Goal: Information Seeking & Learning: Learn about a topic

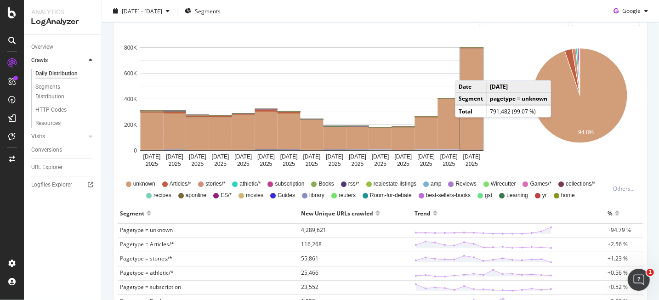
scroll to position [184, 0]
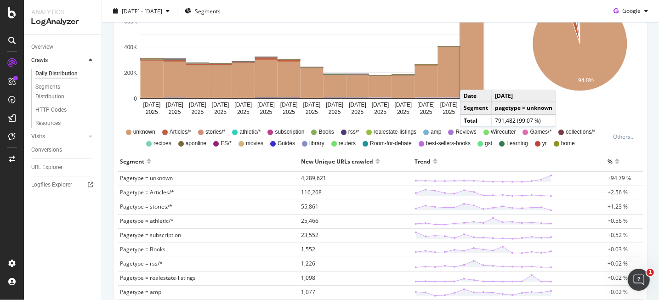
click at [472, 62] on rect "A chart." at bounding box center [471, 46] width 23 height 101
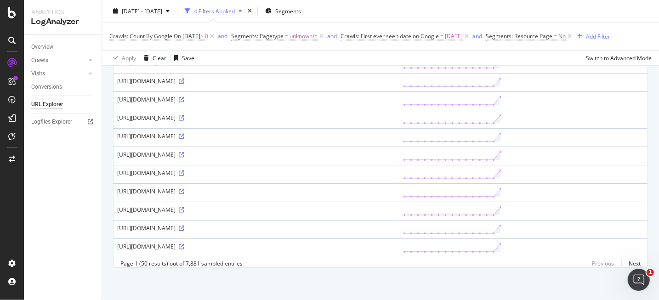
scroll to position [996, 0]
click at [623, 267] on link "Next" at bounding box center [630, 263] width 19 height 13
click at [184, 244] on icon at bounding box center [182, 247] width 6 height 6
click at [159, 242] on div "https://www.nytimes.com/v1/initialize?k=client-DDiLek0ZorIwKrvgm5Di3Yn6liPGzwlh…" at bounding box center [256, 246] width 278 height 8
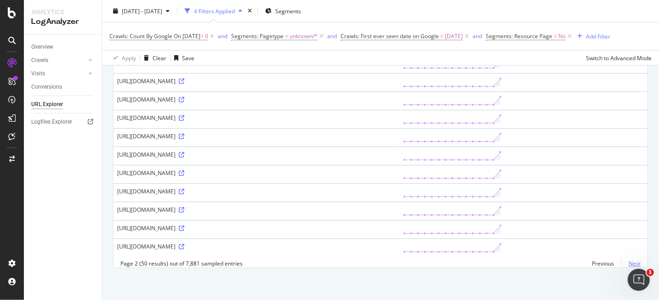
click at [626, 263] on link "Next" at bounding box center [630, 263] width 19 height 13
click at [627, 265] on link "Next" at bounding box center [630, 263] width 19 height 13
click at [627, 266] on link "Next" at bounding box center [630, 263] width 19 height 13
click at [623, 262] on link "Next" at bounding box center [630, 263] width 19 height 13
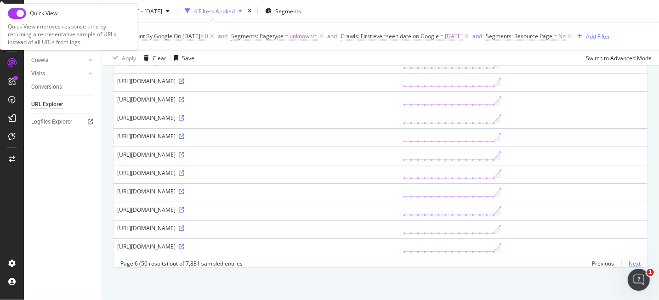
click at [627, 266] on link "Next" at bounding box center [630, 263] width 19 height 13
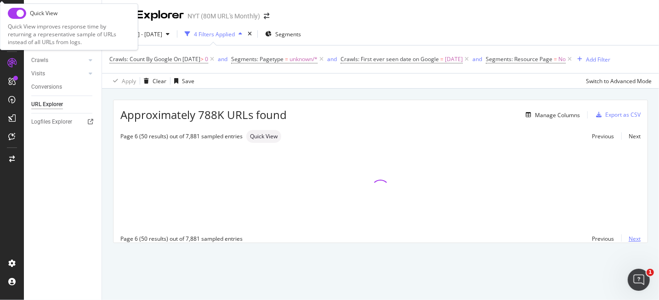
scroll to position [0, 0]
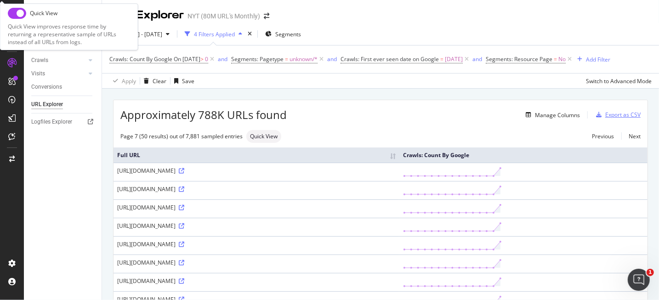
click at [612, 117] on div "Export as CSV" at bounding box center [622, 115] width 35 height 8
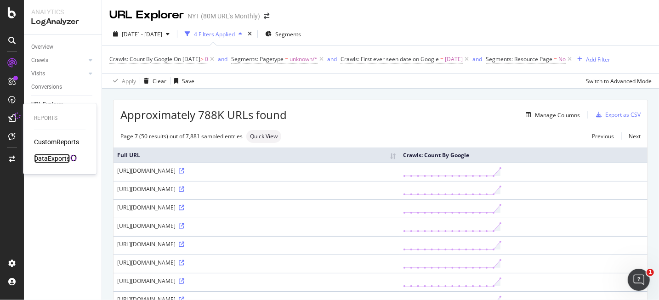
click at [67, 158] on div "DataExports" at bounding box center [52, 158] width 36 height 9
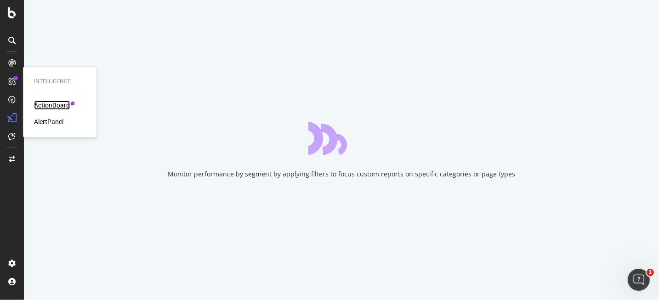
click at [48, 103] on div "ActionBoard" at bounding box center [52, 105] width 36 height 9
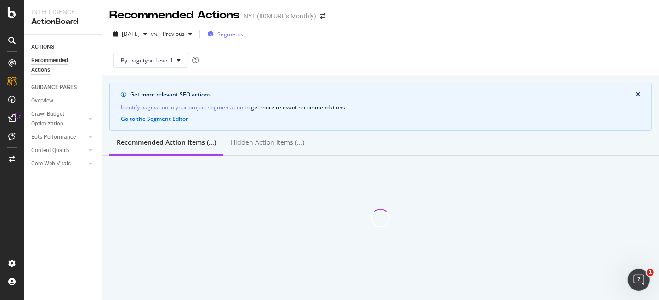
click at [234, 37] on div "Segments" at bounding box center [225, 34] width 36 height 14
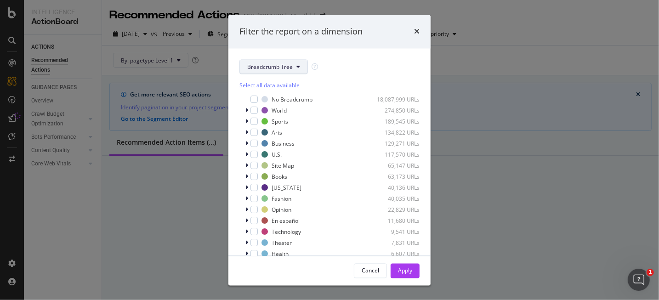
click at [263, 70] on span "Breadcrumb Tree" at bounding box center [269, 67] width 45 height 8
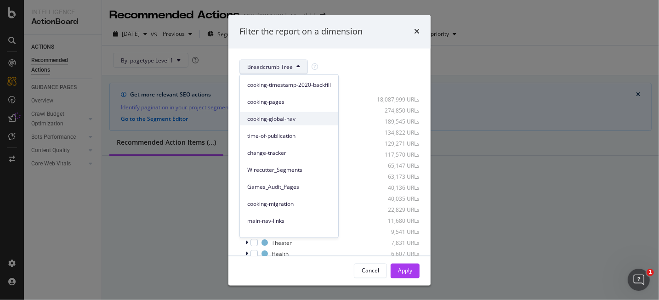
scroll to position [138, 0]
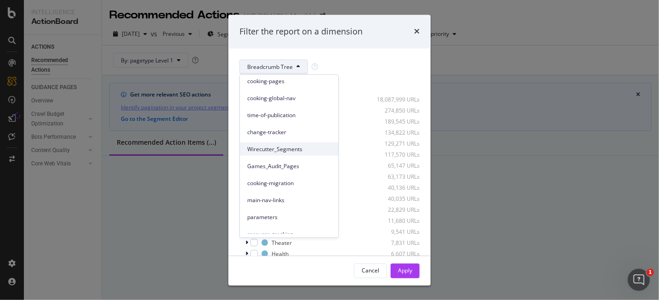
click at [311, 146] on span "Wirecutter_Segments" at bounding box center [289, 149] width 84 height 8
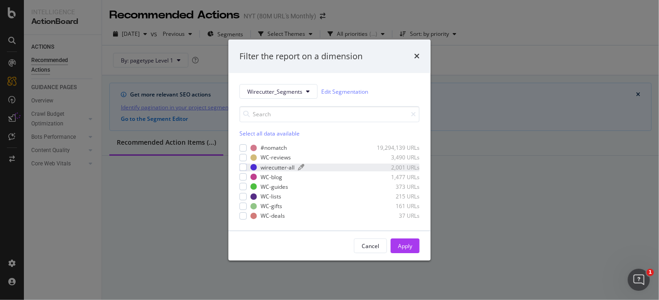
click at [331, 164] on div "modal" at bounding box center [334, 167] width 73 height 6
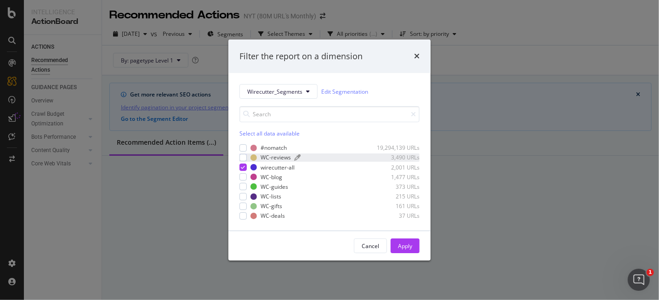
click at [330, 158] on div "modal" at bounding box center [332, 158] width 76 height 6
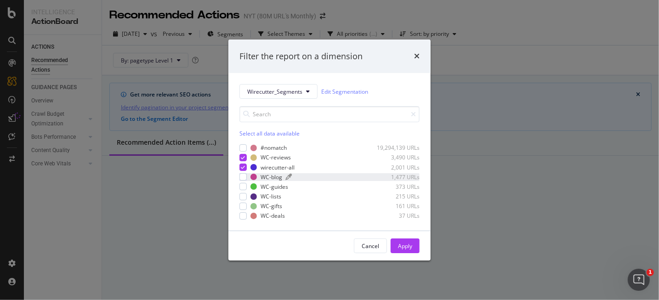
click at [331, 175] on div "modal" at bounding box center [328, 177] width 85 height 6
click at [332, 185] on div "modal" at bounding box center [331, 187] width 79 height 6
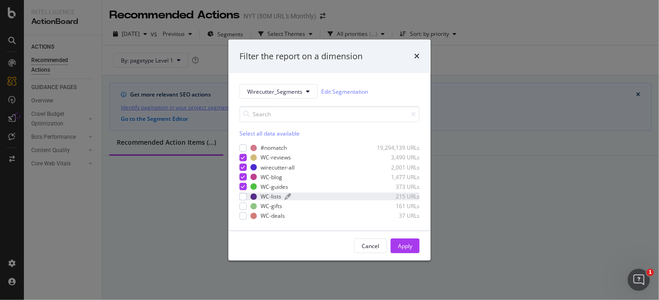
click at [333, 194] on div "modal" at bounding box center [328, 197] width 86 height 6
click at [333, 203] on div "modal" at bounding box center [328, 206] width 85 height 6
click at [333, 212] on div "WC-deals 37 URLs" at bounding box center [334, 216] width 169 height 8
click at [406, 244] on div "Apply" at bounding box center [405, 246] width 14 height 8
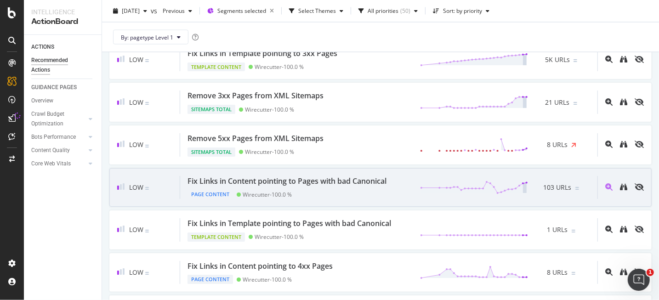
scroll to position [1102, 0]
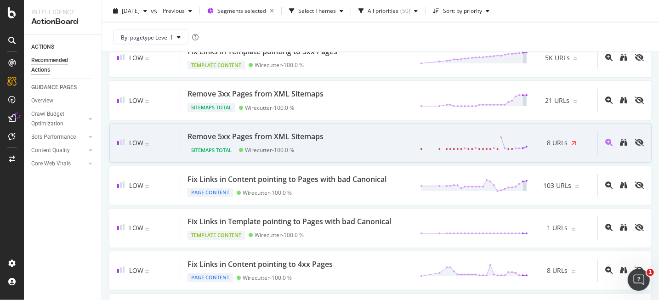
click at [364, 131] on div "Remove 5xx Pages from XML Sitemaps Sitemaps Total Wirecutter - 100.0 % 8 URLs" at bounding box center [388, 142] width 417 height 23
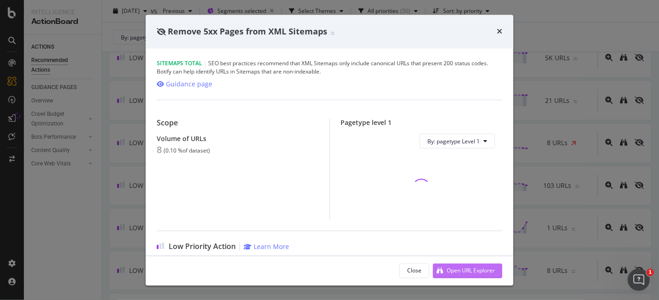
click at [457, 270] on div "Open URL Explorer" at bounding box center [470, 270] width 48 height 8
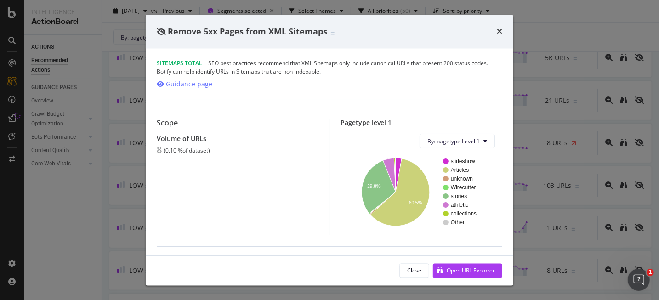
click at [503, 33] on div "Remove 5xx Pages from XML Sitemaps" at bounding box center [329, 32] width 367 height 34
click at [502, 34] on div "Remove 5xx Pages from XML Sitemaps" at bounding box center [329, 32] width 367 height 34
click at [496, 31] on icon "times" at bounding box center [499, 31] width 6 height 7
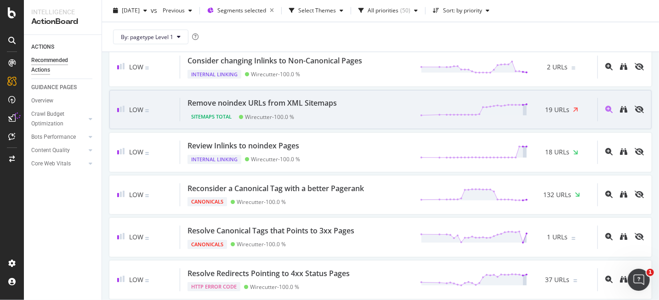
scroll to position [1561, 0]
click at [360, 192] on div "Canonicals Wirecutter - 100.0 %" at bounding box center [277, 198] width 180 height 13
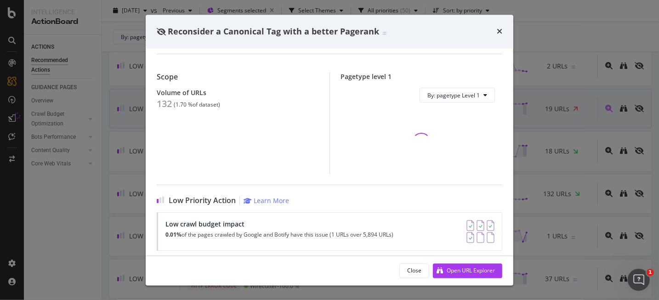
scroll to position [138, 0]
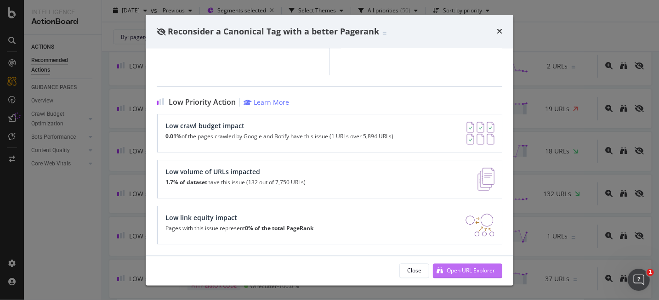
click at [455, 268] on div "Open URL Explorer" at bounding box center [470, 270] width 48 height 8
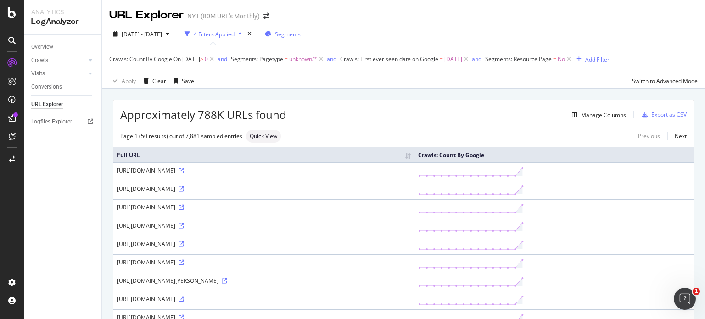
click at [299, 40] on div "Segments" at bounding box center [283, 34] width 36 height 14
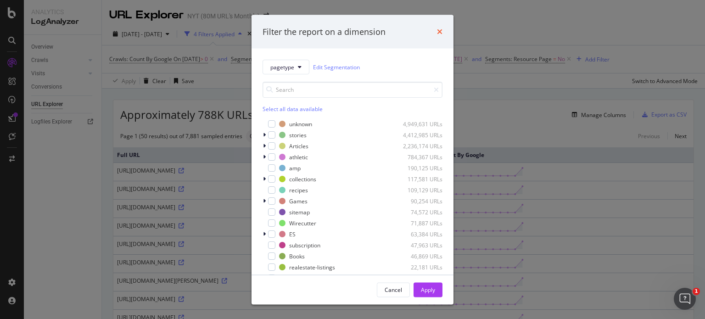
click at [437, 32] on div "Filter the report on a dimension" at bounding box center [353, 32] width 180 height 12
click at [436, 32] on div "Filter the report on a dimension" at bounding box center [353, 32] width 180 height 12
click at [435, 33] on div "Filter the report on a dimension" at bounding box center [353, 32] width 180 height 12
click at [442, 31] on icon "times" at bounding box center [440, 31] width 6 height 7
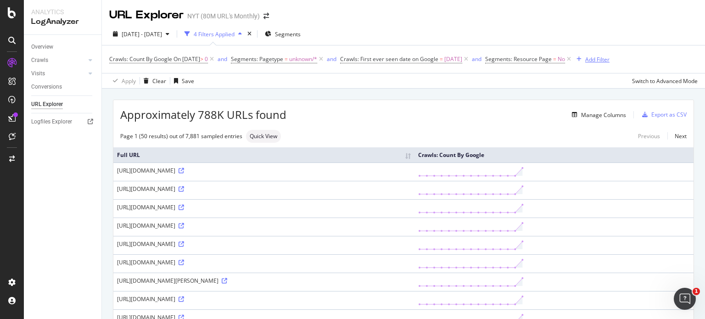
click at [610, 59] on div "Add Filter" at bounding box center [598, 60] width 24 height 8
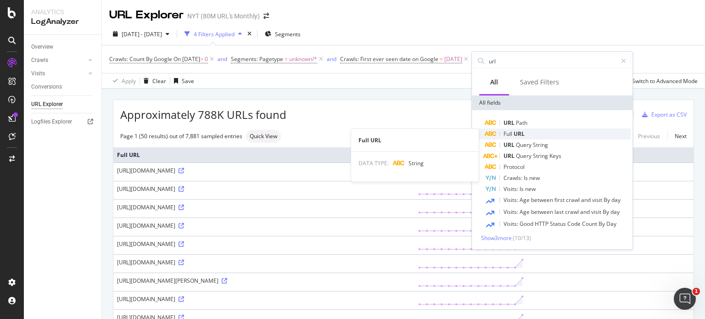
type input "url"
click at [546, 136] on div "Full URL" at bounding box center [558, 134] width 146 height 11
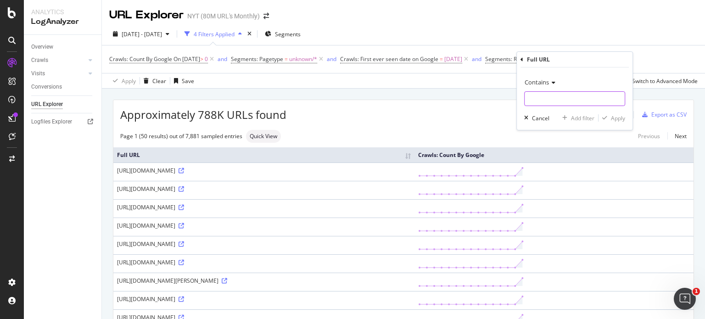
click at [552, 99] on input "text" at bounding box center [575, 98] width 100 height 15
type input "/athletic/"
click at [618, 118] on div "Apply" at bounding box center [618, 118] width 14 height 8
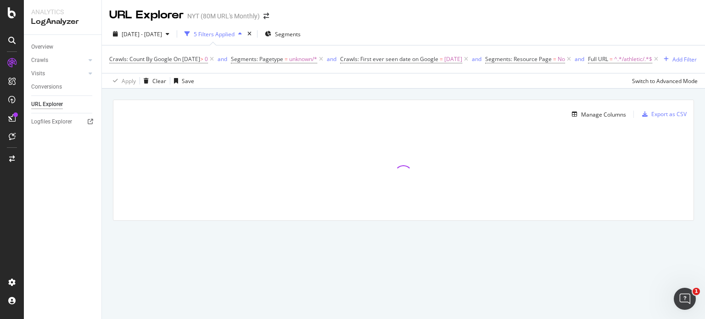
click at [658, 177] on div at bounding box center [403, 175] width 580 height 92
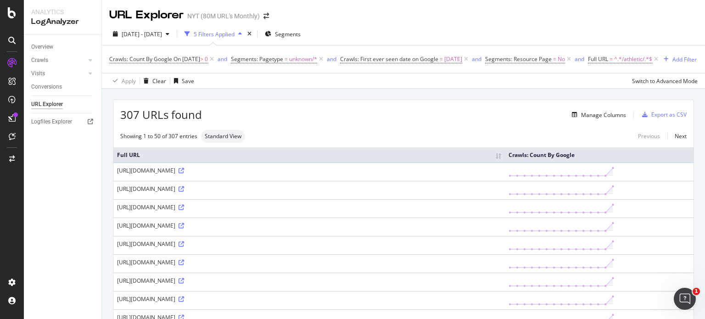
drag, startPoint x: 549, startPoint y: 265, endPoint x: 382, endPoint y: 68, distance: 258.7
click at [29, 198] on div "Overview Crawls Daily Distribution Segments Distribution HTTP Codes Resources V…" at bounding box center [63, 177] width 78 height 284
click at [649, 60] on span "^.*/athletic/.*$" at bounding box center [633, 59] width 38 height 13
click at [652, 58] on span "^.*/athletic/.*$" at bounding box center [633, 59] width 38 height 13
click at [608, 95] on input "/athletic/" at bounding box center [612, 97] width 87 height 15
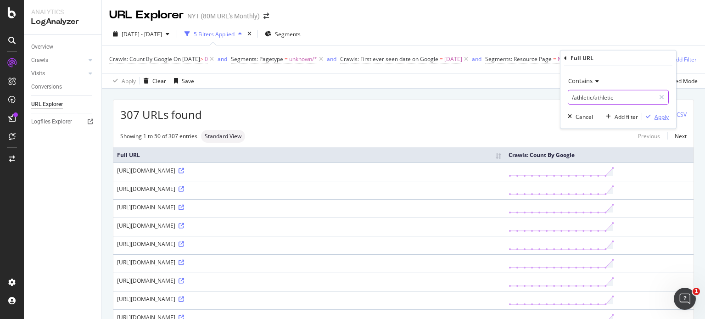
type input "/athletic/athletic"
click at [657, 116] on div "Apply" at bounding box center [662, 117] width 14 height 8
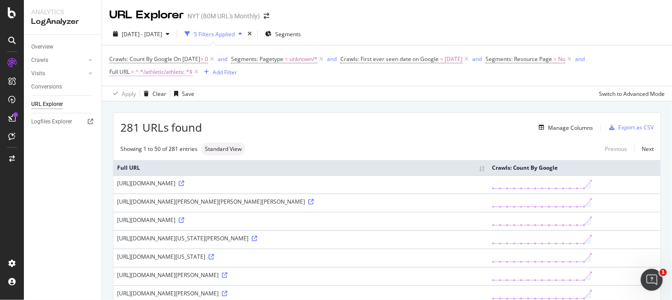
click at [169, 72] on span "^.*/athletic/athletic.*$" at bounding box center [163, 72] width 57 height 13
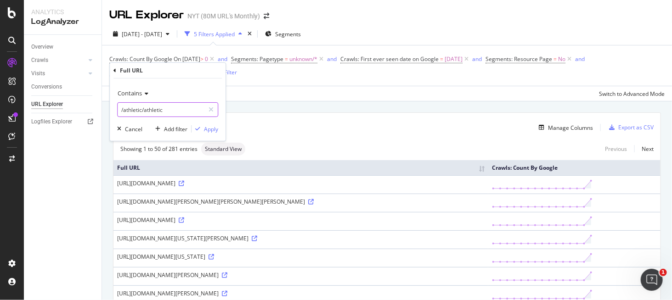
click at [128, 112] on input "/athletic/athletic" at bounding box center [161, 109] width 87 height 15
drag, startPoint x: 122, startPoint y: 110, endPoint x: 196, endPoint y: 112, distance: 73.5
click at [196, 112] on input "/athletic/athletic" at bounding box center [161, 109] width 87 height 15
type input "/v1/"
click at [217, 130] on div "Apply" at bounding box center [211, 129] width 14 height 8
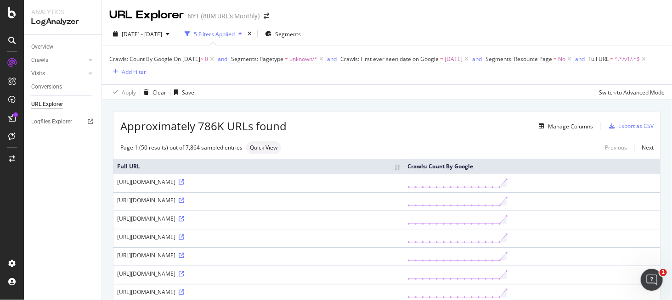
click at [614, 66] on span "^.*/v1/.*$" at bounding box center [626, 59] width 25 height 13
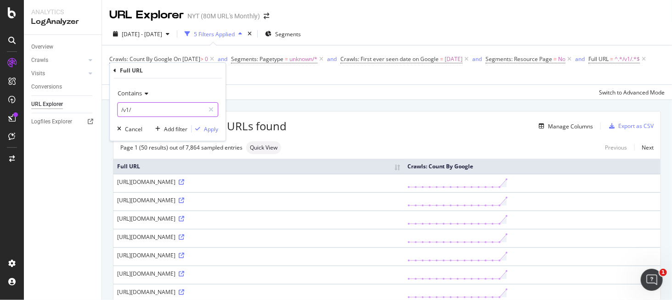
click at [157, 107] on input "/v1/" at bounding box center [161, 109] width 87 height 15
click at [129, 113] on input "NY licensing" at bounding box center [161, 109] width 87 height 15
type input "NYlicensing"
click at [213, 127] on div "Apply" at bounding box center [211, 129] width 14 height 8
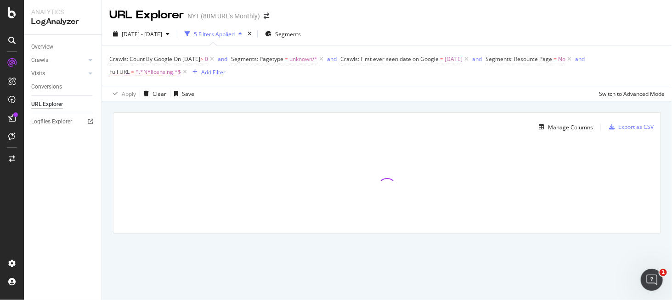
click at [153, 72] on span "^.*NYlicensing.*$" at bounding box center [157, 72] width 45 height 13
click at [127, 107] on input "NYlicensing" at bounding box center [161, 109] width 87 height 15
click at [127, 111] on input "NYlicensing" at bounding box center [161, 109] width 87 height 15
type input "NYtlicensing"
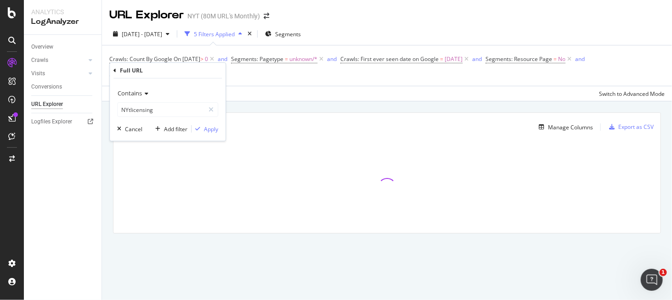
click at [208, 122] on div "Contains NYtlicensing Cancel Add filter Apply" at bounding box center [168, 110] width 116 height 62
click at [211, 129] on div "Apply" at bounding box center [211, 129] width 14 height 8
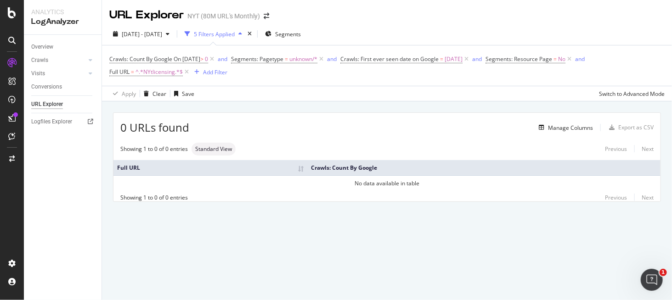
click at [640, 223] on div "0 URLs found Manage Columns Export as CSV Showing 1 to 0 of 0 entries Standard …" at bounding box center [387, 167] width 570 height 133
click at [168, 72] on span "^.*NYtlicensing.*$" at bounding box center [158, 72] width 47 height 13
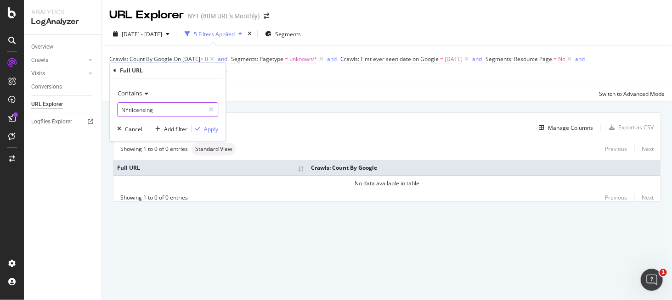
click at [172, 107] on input "NYtlicensing" at bounding box center [161, 109] width 87 height 15
paste input "https://nytlicensing.com/asset/graphic/-FbGhyLcr-x4zBw1x_35SmYvPeHBvHA18gyZbH25…"
drag, startPoint x: 202, startPoint y: 111, endPoint x: 183, endPoint y: 116, distance: 19.8
click at [183, 116] on input "https://nytlicensing.com/asset/graphic/-FbGhyLcr-x4zBw1x_35SmYvPeHBvHA18gyZbH25…" at bounding box center [161, 109] width 87 height 15
drag, startPoint x: 140, startPoint y: 110, endPoint x: 58, endPoint y: 111, distance: 81.3
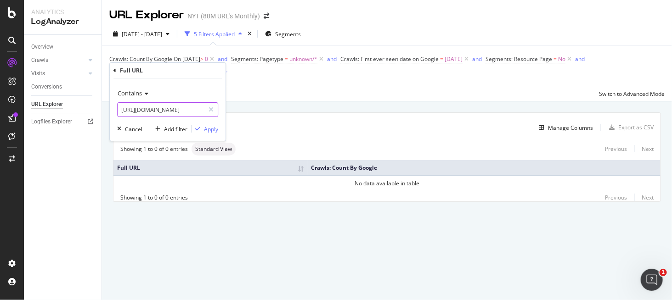
click at [58, 111] on body "Analytics LogAnalyzer Overview Crawls Daily Distribution Segments Distribution …" at bounding box center [336, 150] width 672 height 300
click at [140, 110] on input "https://nytlicensing.com" at bounding box center [161, 109] width 87 height 15
type input "nytlicensing.com"
click at [208, 132] on div "Apply" at bounding box center [211, 129] width 14 height 8
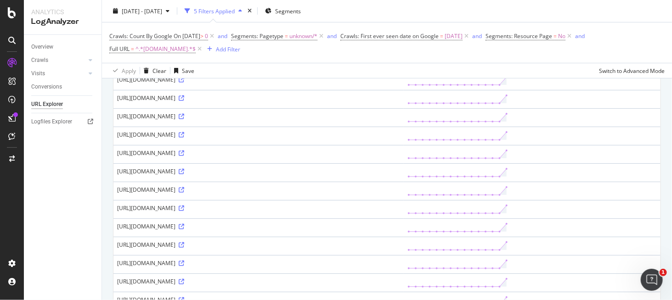
scroll to position [46, 0]
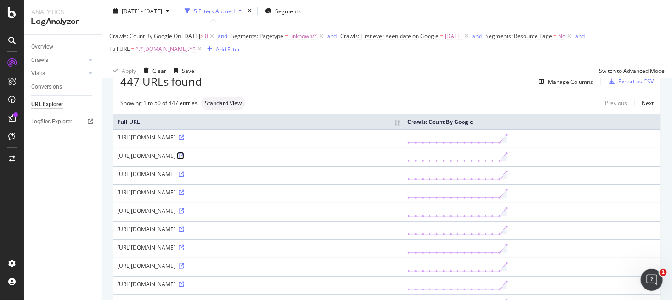
click at [179, 159] on icon at bounding box center [182, 156] width 6 height 6
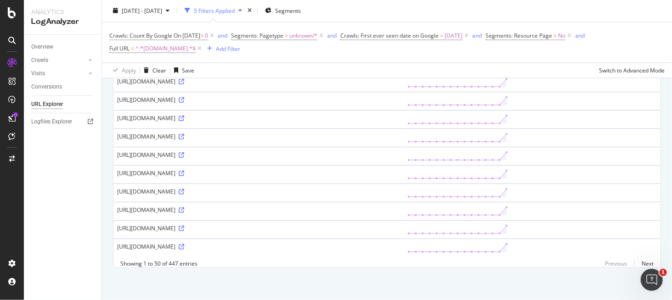
scroll to position [1055, 0]
click at [634, 266] on link "Next" at bounding box center [643, 263] width 19 height 13
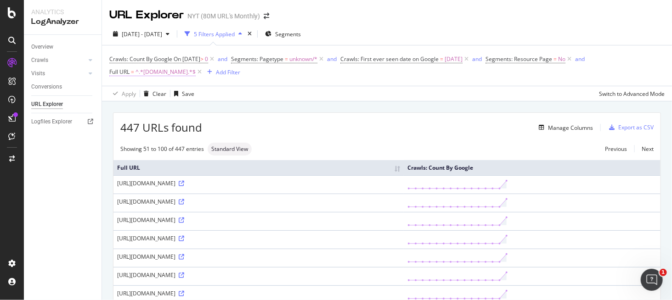
click at [175, 74] on span "^.*nytlicensing.com.*$" at bounding box center [165, 72] width 60 height 13
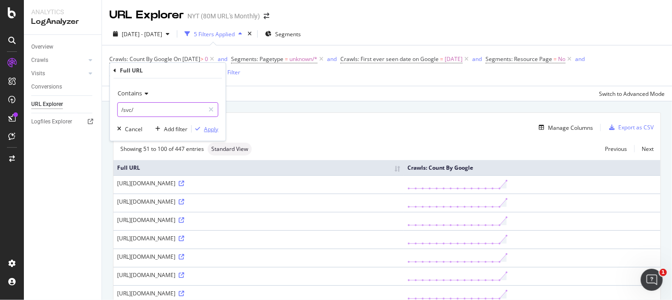
type input "/svc/"
click at [208, 130] on div "Apply" at bounding box center [211, 129] width 14 height 8
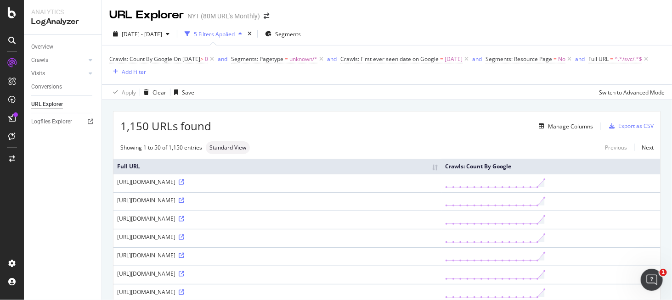
click at [650, 64] on div "Crawls: Count By Google On 2025-08-21 > 0 and Segments: Pagetype = unknown/* an…" at bounding box center [386, 65] width 555 height 24
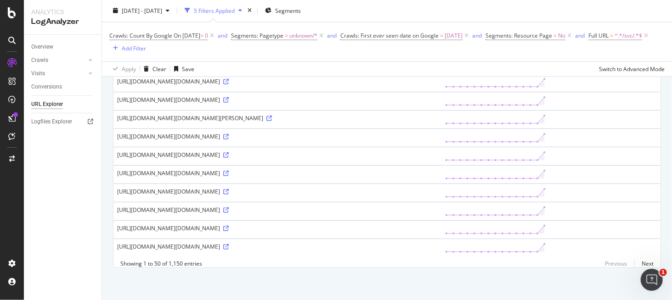
scroll to position [1375, 0]
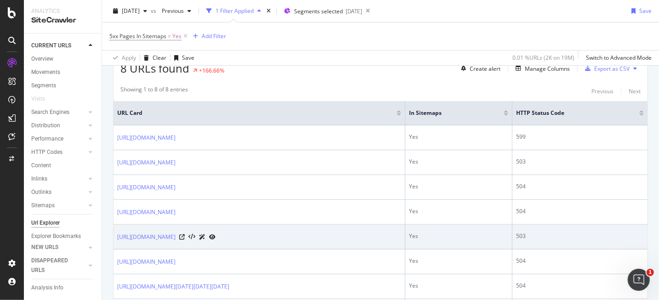
scroll to position [158, 0]
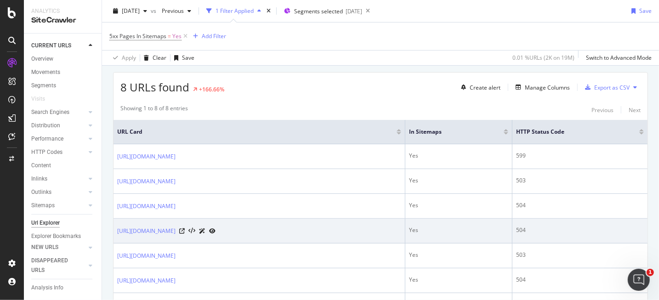
click at [215, 228] on icon at bounding box center [212, 231] width 6 height 6
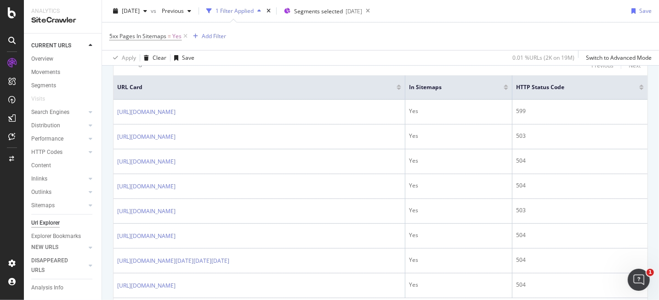
scroll to position [203, 0]
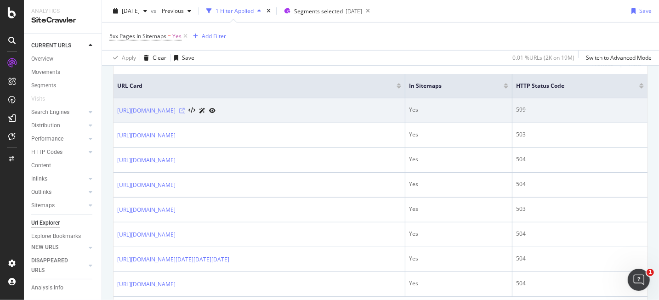
click at [185, 108] on icon at bounding box center [182, 111] width 6 height 6
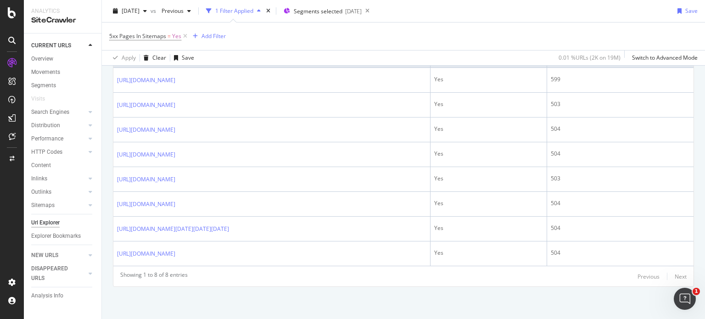
scroll to position [232, 0]
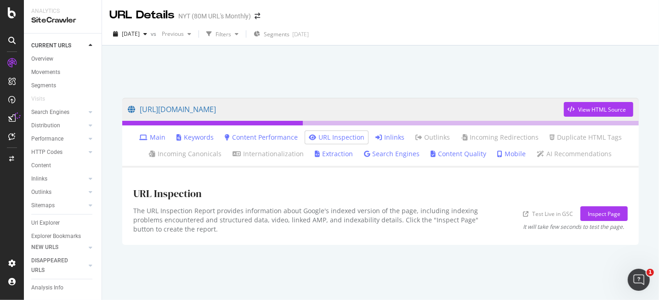
click at [387, 137] on link "Inlinks" at bounding box center [389, 137] width 29 height 9
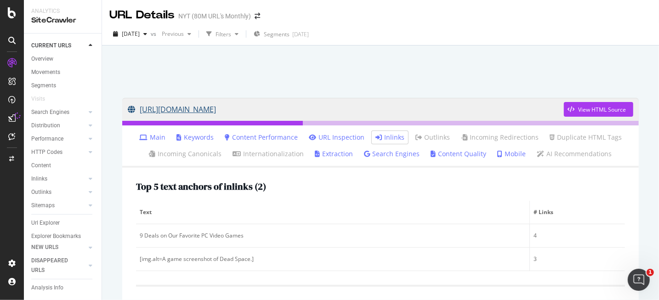
click at [373, 110] on link "https://www.nytimes.com/wirecutter/money/deals-pc-video-games-may-2023/" at bounding box center [346, 109] width 436 height 23
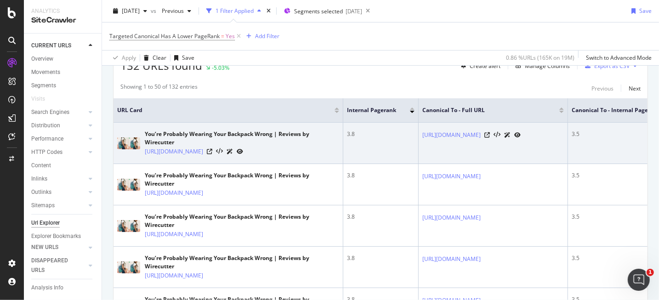
scroll to position [184, 0]
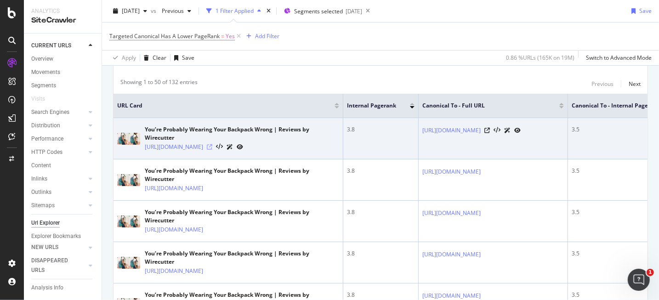
click at [212, 150] on icon at bounding box center [210, 147] width 6 height 6
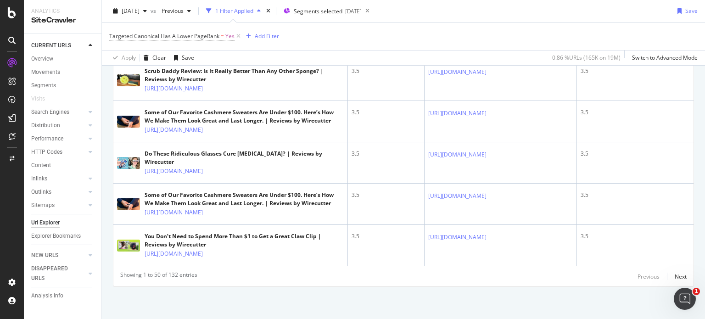
scroll to position [3026, 0]
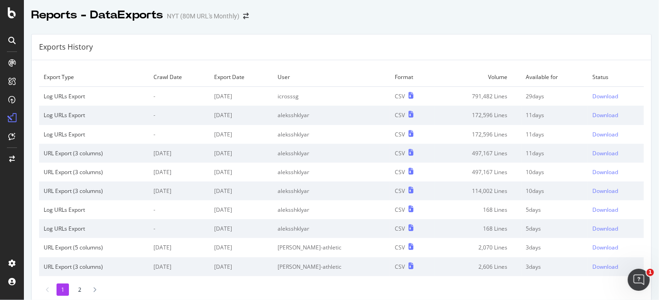
click at [637, 86] on div "Export Type Crawl Date Export Date User Format Volume Available for Status Log …" at bounding box center [341, 181] width 619 height 243
